Goal: Task Accomplishment & Management: Use online tool/utility

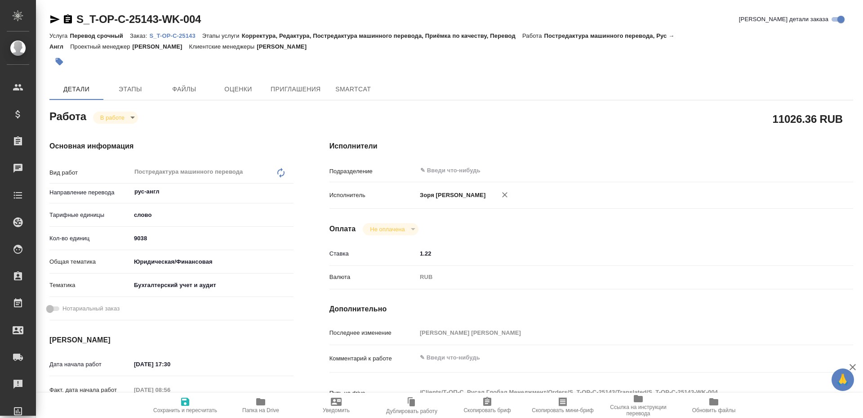
type textarea "x"
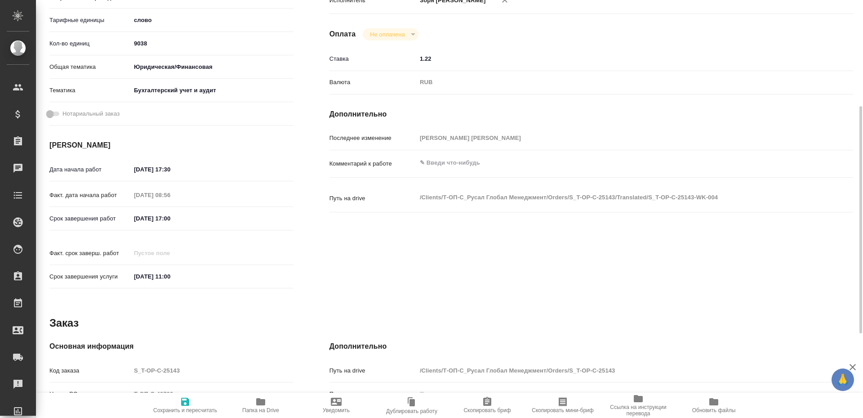
type textarea "x"
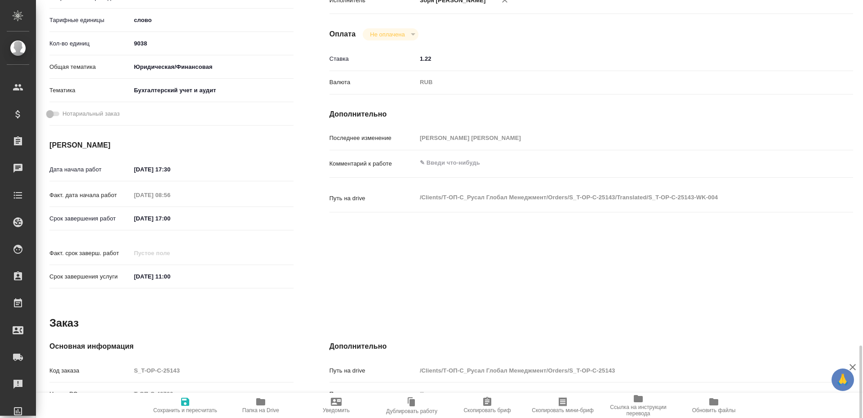
scroll to position [349, 0]
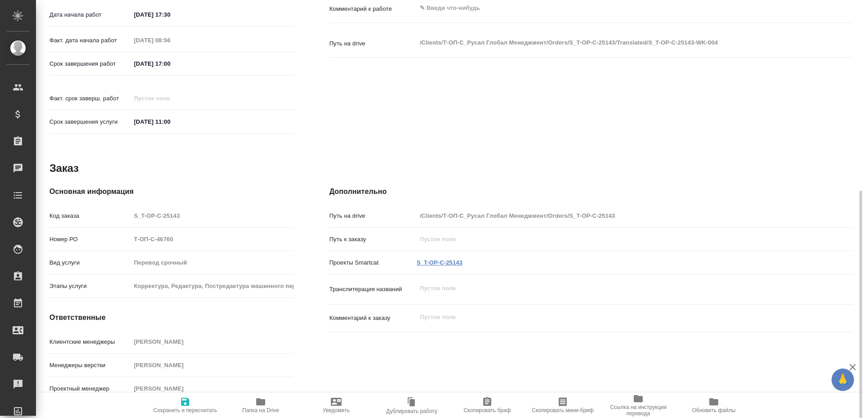
click at [443, 259] on link "S_T-OP-C-25143" at bounding box center [440, 262] width 46 height 7
type textarea "x"
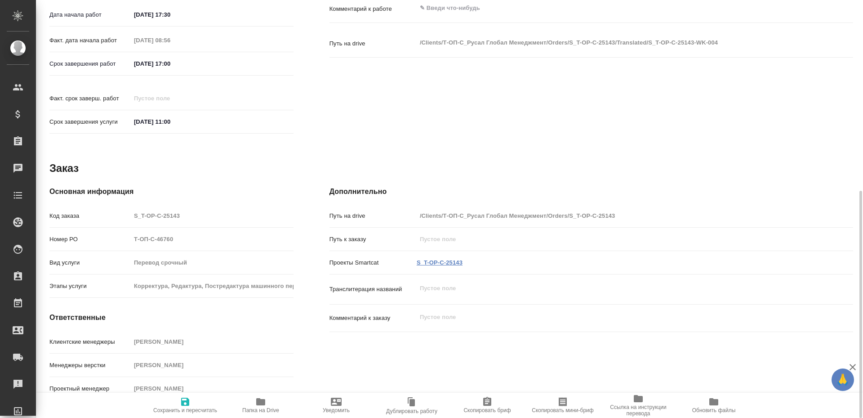
type textarea "x"
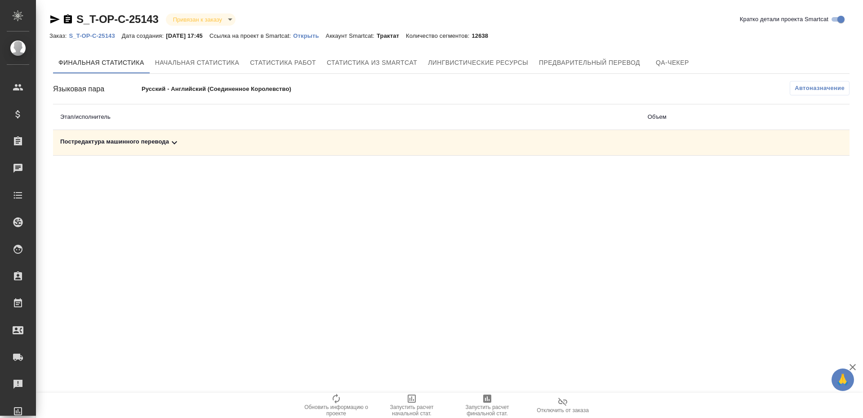
click at [485, 402] on icon "button" at bounding box center [487, 398] width 8 height 8
